Goal: Navigation & Orientation: Find specific page/section

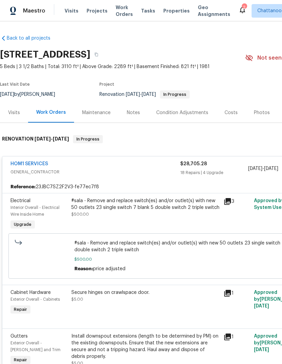
click at [19, 39] on link "Back to all projects" at bounding box center [32, 38] width 65 height 7
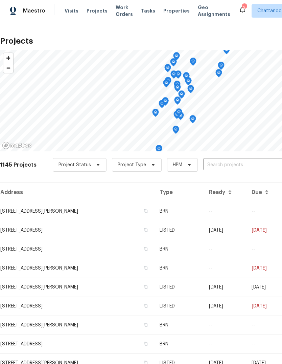
click at [91, 13] on span "Projects" at bounding box center [97, 10] width 21 height 7
click at [168, 14] on span "Properties" at bounding box center [177, 10] width 26 height 7
